Goal: Navigation & Orientation: Find specific page/section

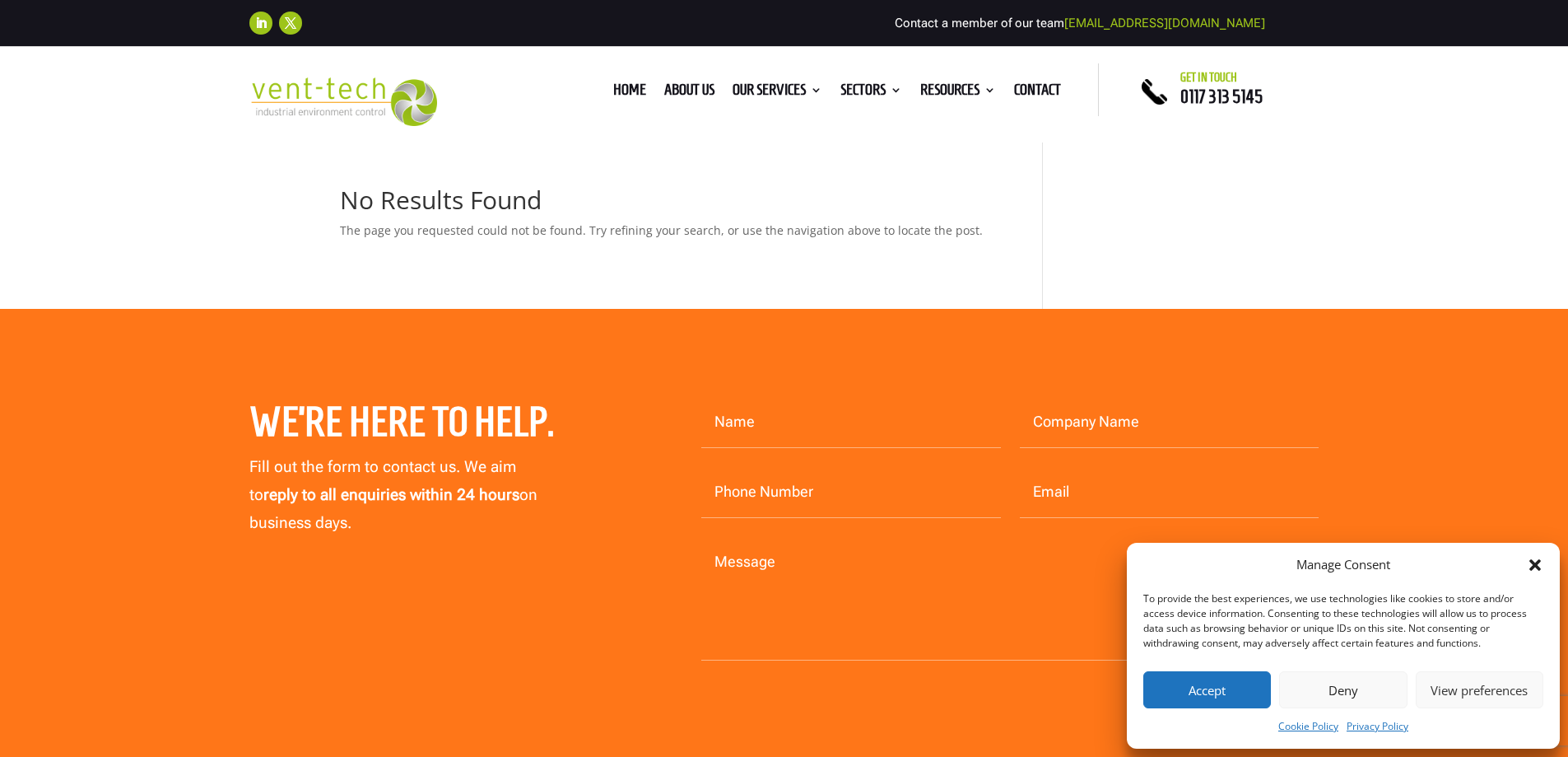
click at [1243, 692] on button "Accept" at bounding box center [1207, 690] width 127 height 37
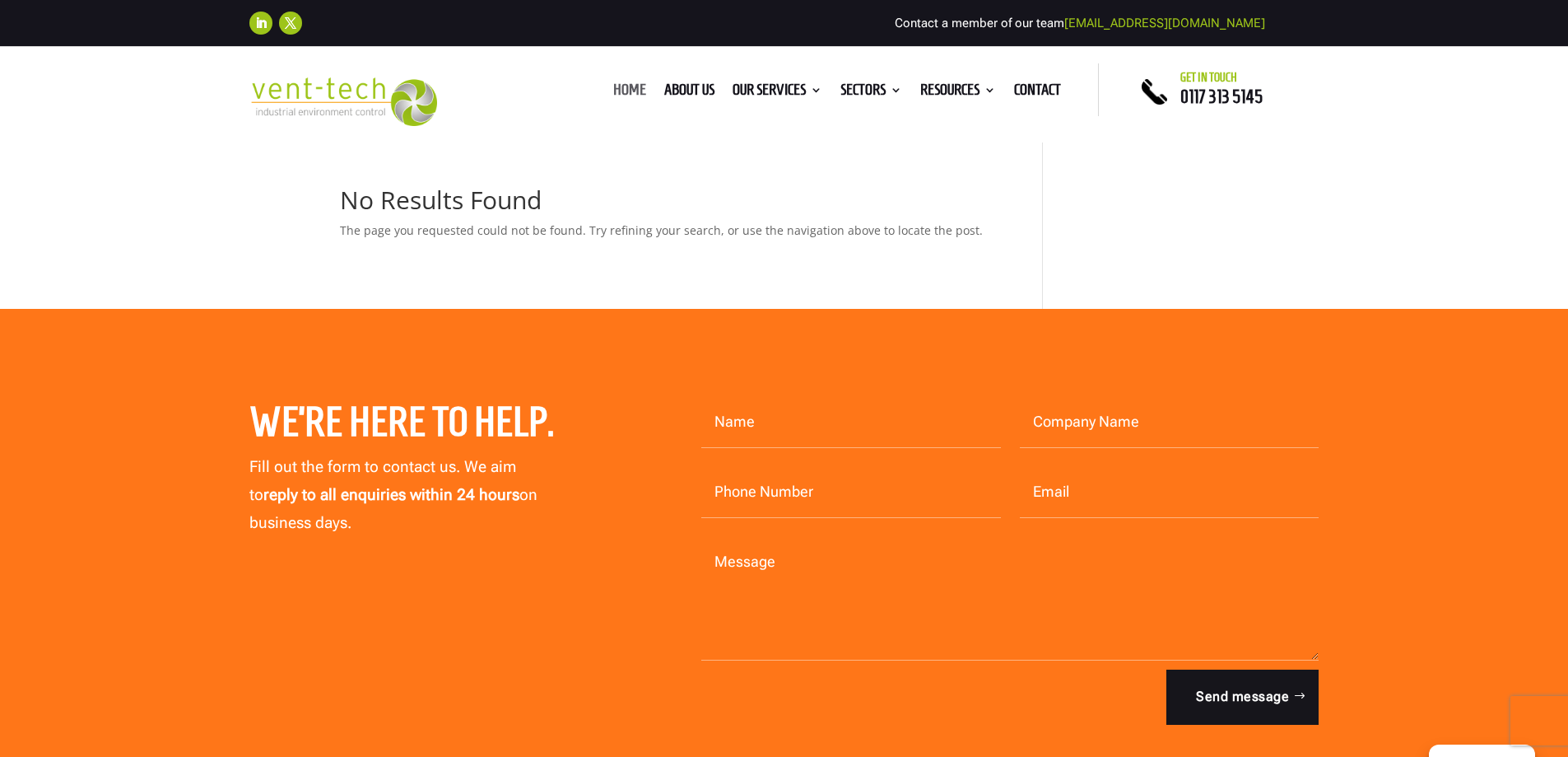
click at [619, 91] on link "Home" at bounding box center [630, 92] width 33 height 18
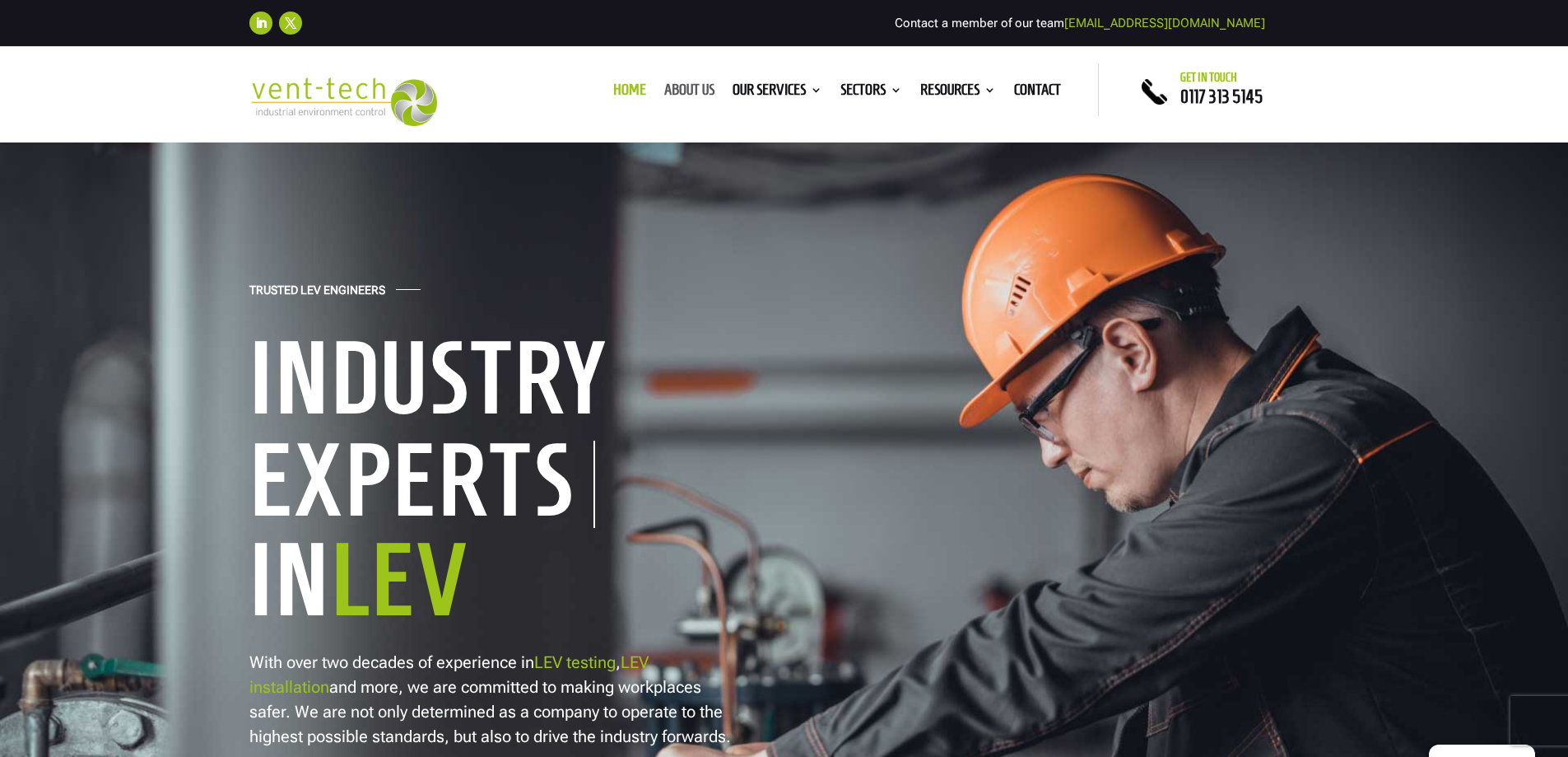
click at [673, 86] on link "About us" at bounding box center [690, 92] width 51 height 18
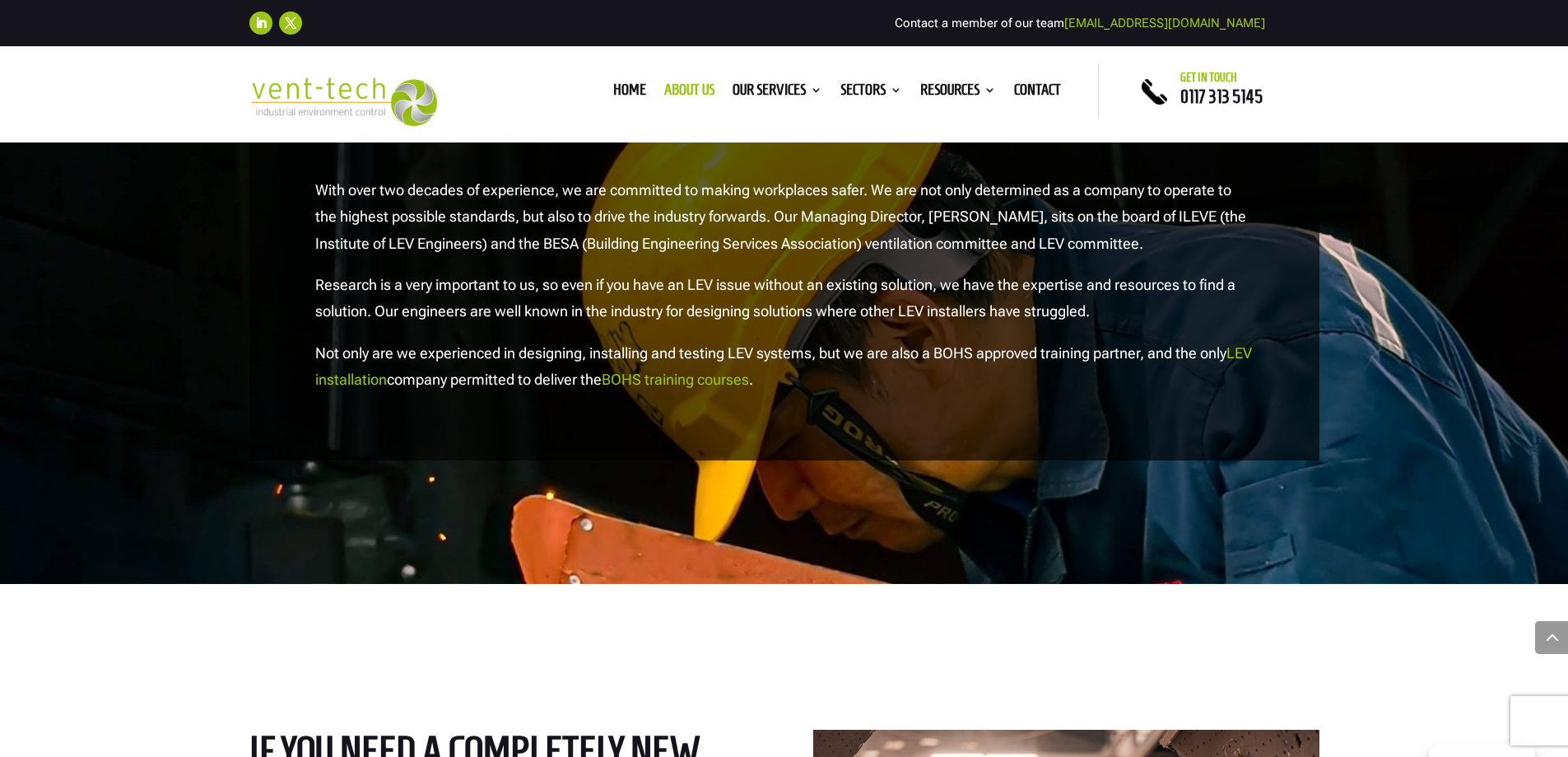
scroll to position [1977, 0]
